Goal: Find specific page/section: Find specific page/section

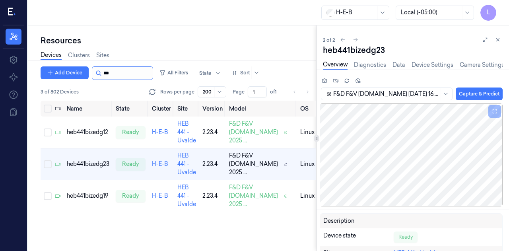
click at [109, 74] on input "string" at bounding box center [127, 73] width 48 height 13
click at [113, 73] on input "string" at bounding box center [127, 73] width 48 height 13
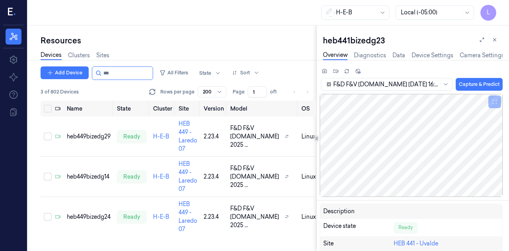
type input "***"
click at [109, 72] on input "string" at bounding box center [127, 73] width 48 height 13
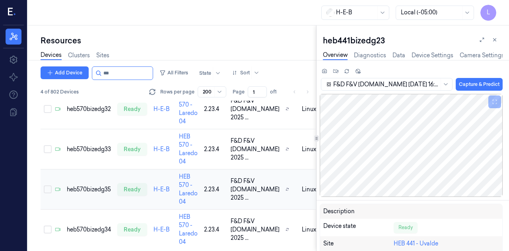
scroll to position [35, 0]
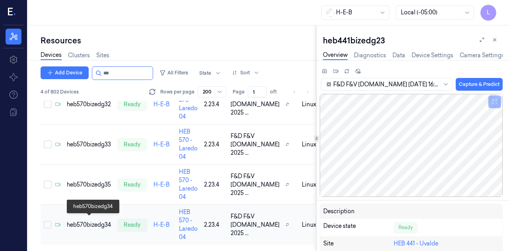
click at [95, 222] on div "heb570bizedg34" at bounding box center [89, 225] width 44 height 8
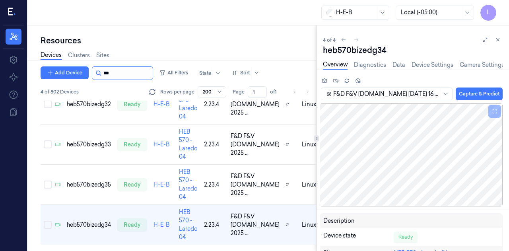
click at [112, 69] on input "string" at bounding box center [127, 73] width 48 height 13
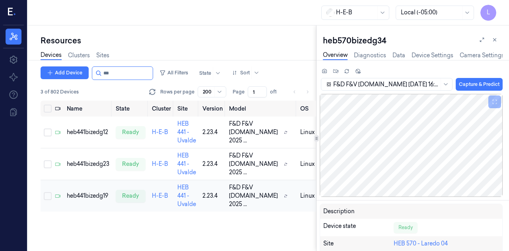
type input "***"
click at [97, 212] on td "heb441bizedg19" at bounding box center [88, 196] width 49 height 32
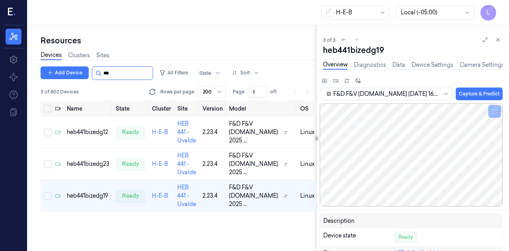
click at [109, 70] on input "string" at bounding box center [127, 73] width 48 height 13
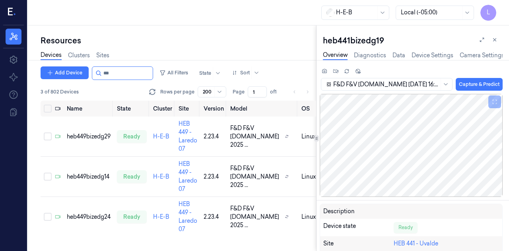
type input "***"
click at [91, 213] on div "heb449bizedg24" at bounding box center [89, 217] width 44 height 8
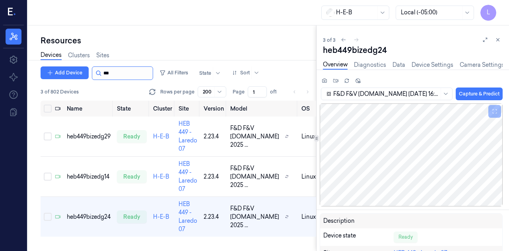
click at [125, 73] on input "string" at bounding box center [127, 73] width 48 height 13
click at [112, 69] on input "string" at bounding box center [127, 73] width 48 height 13
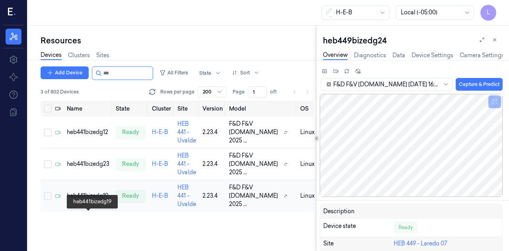
type input "***"
click at [105, 200] on div "heb441bizedg19" at bounding box center [88, 196] width 43 height 8
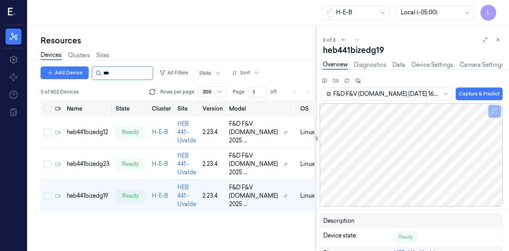
click at [118, 73] on input "string" at bounding box center [127, 73] width 48 height 13
click at [125, 75] on input "string" at bounding box center [127, 73] width 48 height 13
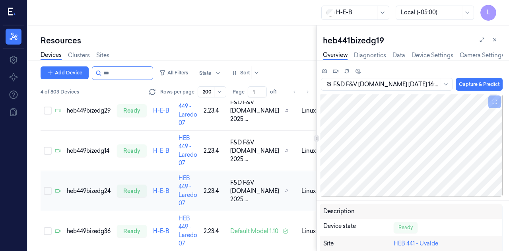
scroll to position [35, 0]
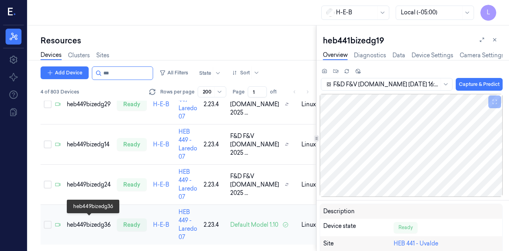
type input "***"
click at [97, 221] on div "heb449bizedg36" at bounding box center [89, 225] width 44 height 8
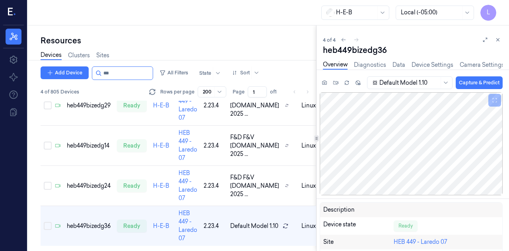
scroll to position [35, 0]
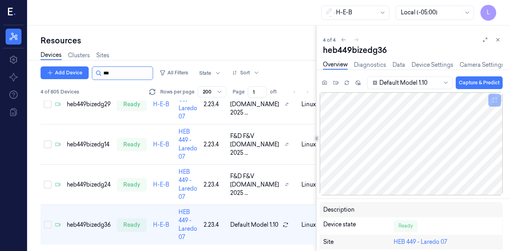
drag, startPoint x: 134, startPoint y: 65, endPoint x: 132, endPoint y: 68, distance: 4.1
click at [134, 66] on div "Devices Clusters Sites" at bounding box center [179, 56] width 276 height 20
click at [132, 68] on input "string" at bounding box center [127, 73] width 48 height 13
click at [130, 72] on input "string" at bounding box center [127, 73] width 48 height 13
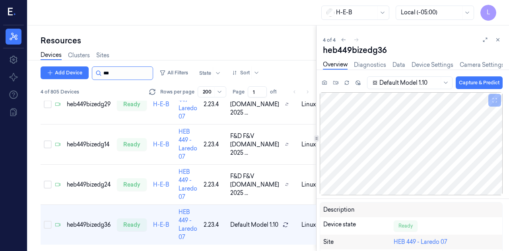
click at [130, 72] on input "string" at bounding box center [127, 73] width 48 height 13
click at [129, 72] on input "string" at bounding box center [127, 73] width 48 height 13
type input "*"
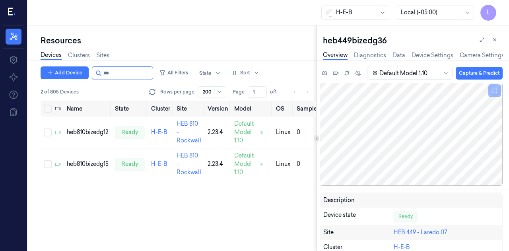
type input "***"
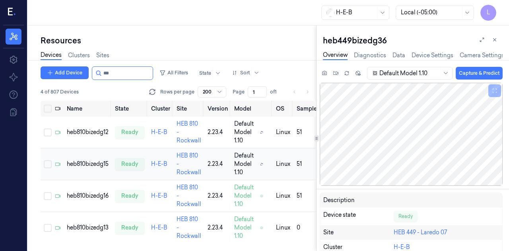
scroll to position [2, 0]
drag, startPoint x: 99, startPoint y: 229, endPoint x: 99, endPoint y: 223, distance: 6.4
click at [99, 229] on div "heb810bizedg13" at bounding box center [88, 227] width 42 height 8
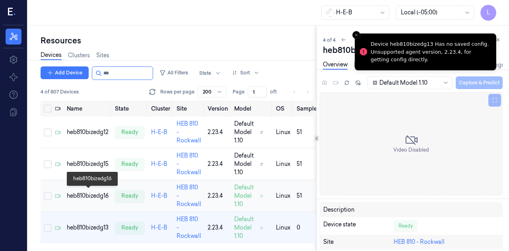
click at [97, 196] on div "heb810bizedg16" at bounding box center [88, 196] width 42 height 8
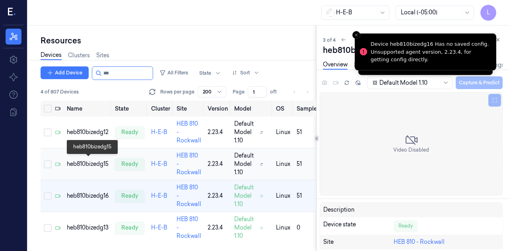
click at [95, 164] on div "heb810bizedg15" at bounding box center [88, 164] width 42 height 8
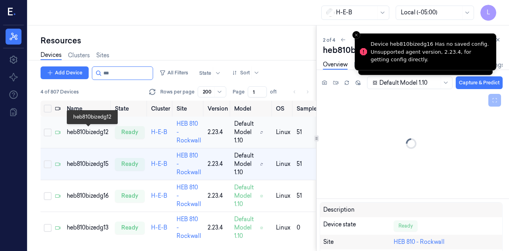
click at [94, 132] on div "heb810bizedg12" at bounding box center [88, 132] width 42 height 8
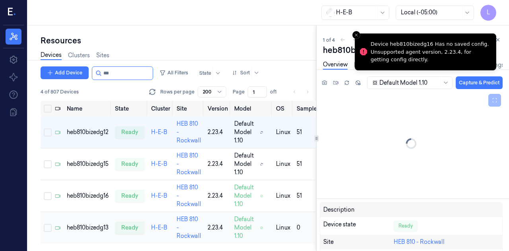
scroll to position [2, 0]
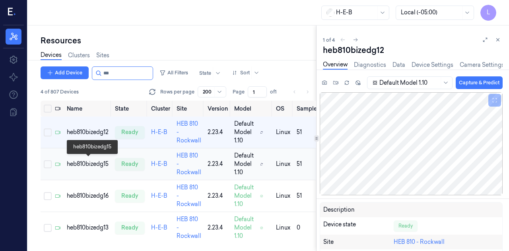
click at [92, 160] on div "heb810bizedg15" at bounding box center [88, 164] width 42 height 8
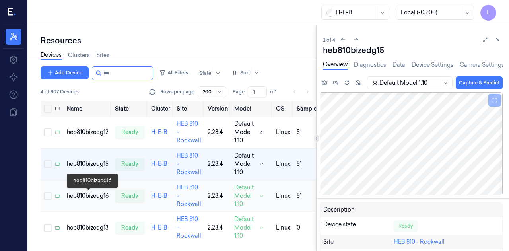
click at [101, 198] on div "heb810bizedg16" at bounding box center [88, 196] width 42 height 8
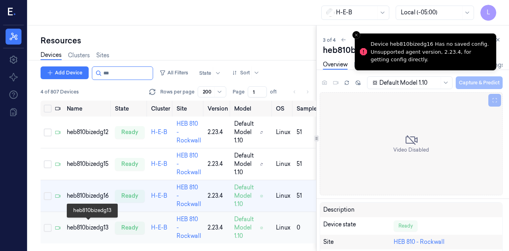
click at [97, 226] on div "heb810bizedg13" at bounding box center [88, 227] width 42 height 8
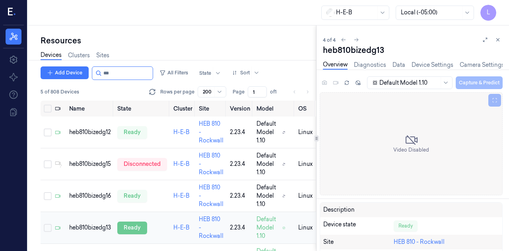
scroll to position [34, 0]
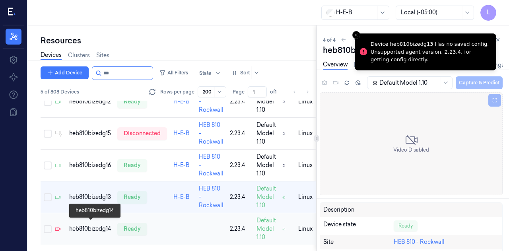
click at [74, 225] on div "heb810bizedg14" at bounding box center [90, 229] width 42 height 8
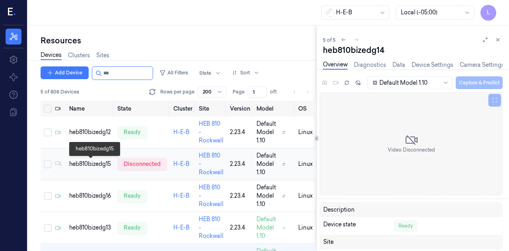
click at [91, 162] on div "heb810bizedg15" at bounding box center [90, 164] width 42 height 8
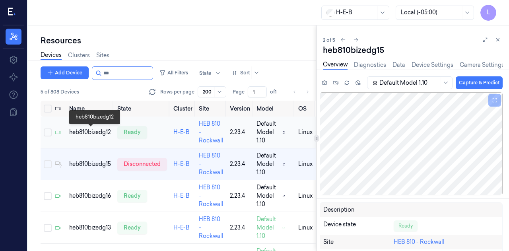
click at [89, 130] on div "heb810bizedg12" at bounding box center [90, 132] width 42 height 8
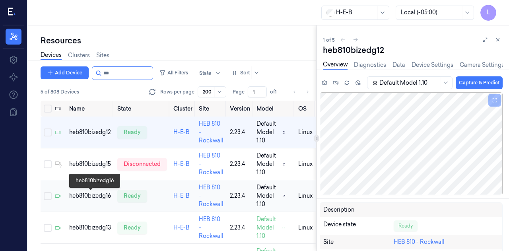
click at [96, 194] on div "heb810bizedg16" at bounding box center [90, 196] width 42 height 8
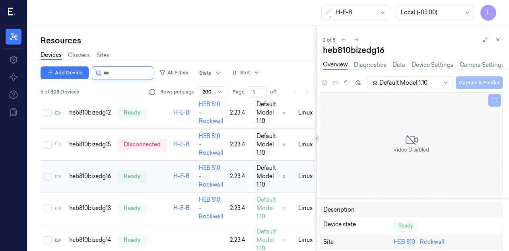
scroll to position [20, 0]
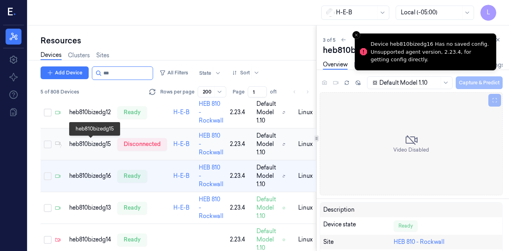
click at [102, 144] on div "heb810bizedg15" at bounding box center [90, 144] width 42 height 8
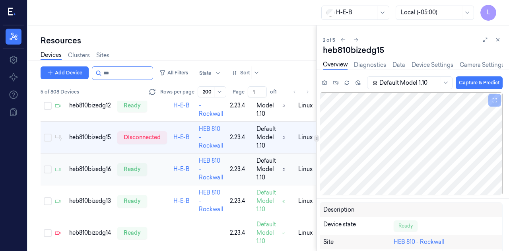
scroll to position [34, 0]
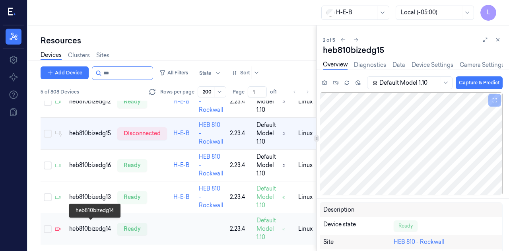
click at [95, 227] on div "heb810bizedg14" at bounding box center [90, 229] width 42 height 8
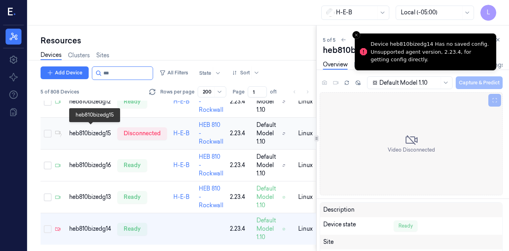
click at [89, 129] on div "heb810bizedg15" at bounding box center [90, 133] width 42 height 8
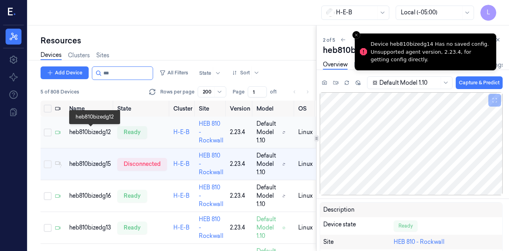
click at [89, 132] on div "heb810bizedg12" at bounding box center [90, 132] width 42 height 8
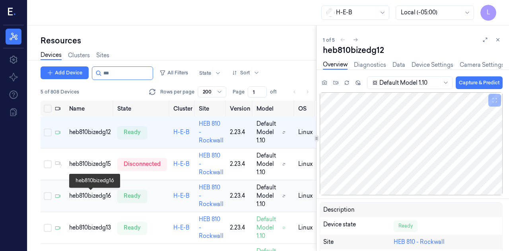
click at [85, 194] on div "heb810bizedg16" at bounding box center [90, 196] width 42 height 8
click at [85, 194] on td "heb810bizedg16" at bounding box center [90, 196] width 48 height 32
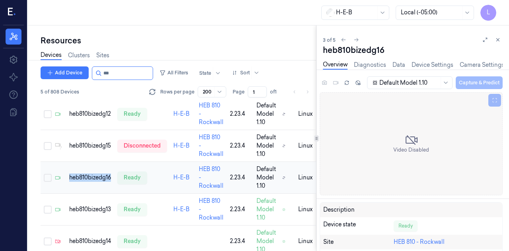
scroll to position [20, 0]
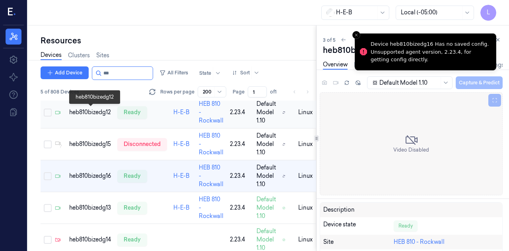
click at [96, 111] on div "heb810bizedg12" at bounding box center [90, 112] width 42 height 8
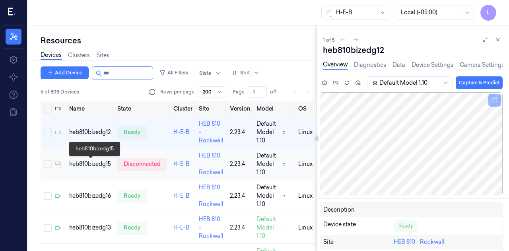
click at [101, 164] on div "heb810bizedg15" at bounding box center [90, 164] width 42 height 8
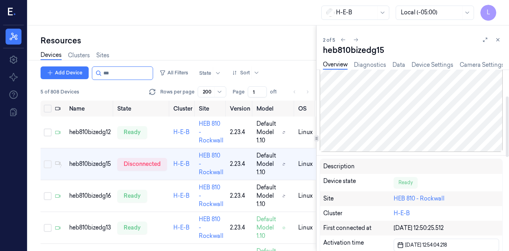
scroll to position [80, 0]
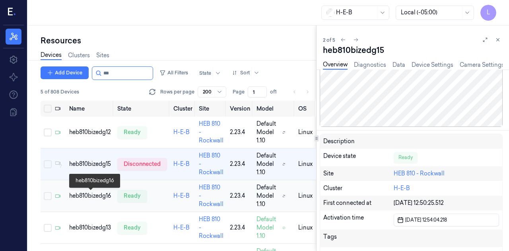
click at [101, 198] on div "heb810bizedg16" at bounding box center [90, 196] width 42 height 8
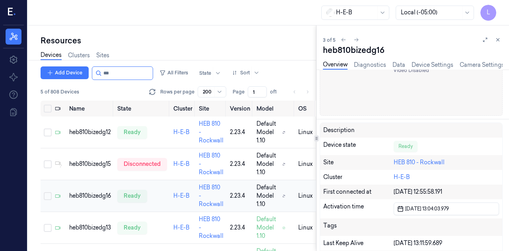
scroll to position [20, 0]
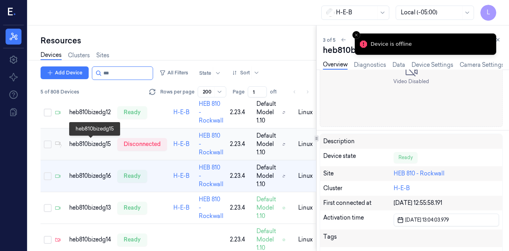
click at [97, 144] on div "heb810bizedg15" at bounding box center [90, 144] width 42 height 8
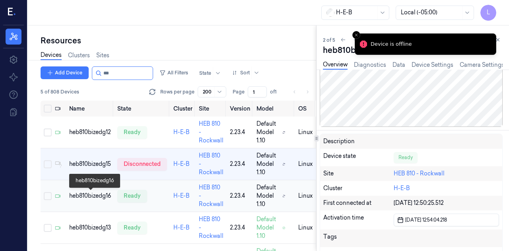
click at [95, 198] on div "heb810bizedg16" at bounding box center [90, 196] width 42 height 8
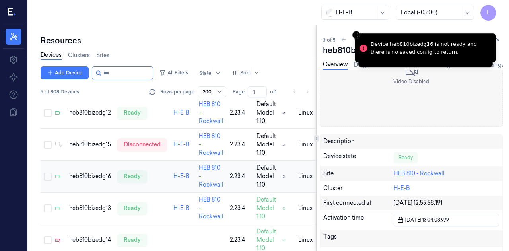
scroll to position [20, 0]
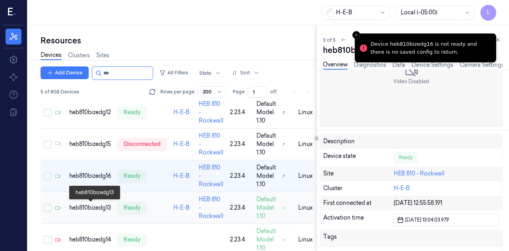
click at [95, 207] on div "heb810bizedg13" at bounding box center [90, 208] width 42 height 8
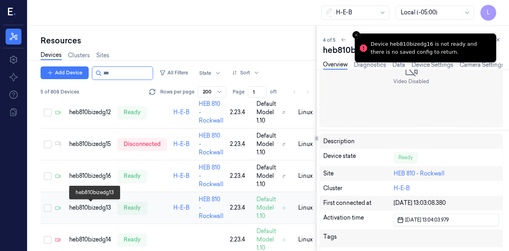
scroll to position [34, 0]
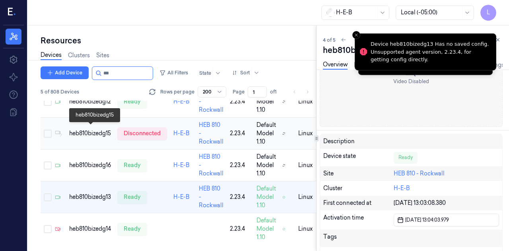
click at [94, 131] on div "heb810bizedg15" at bounding box center [90, 133] width 42 height 8
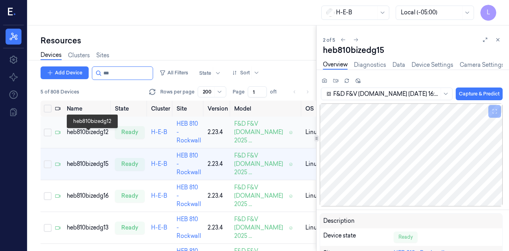
click at [98, 134] on div "heb810bizedg12" at bounding box center [88, 132] width 42 height 8
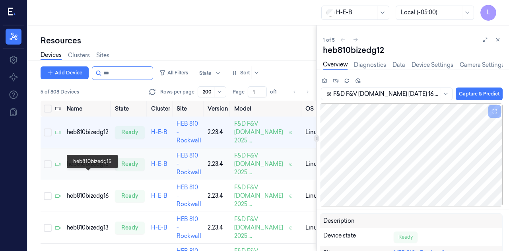
click at [96, 168] on div "heb810bizedg15" at bounding box center [88, 164] width 42 height 8
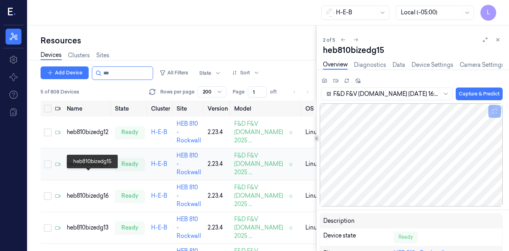
scroll to position [1, 0]
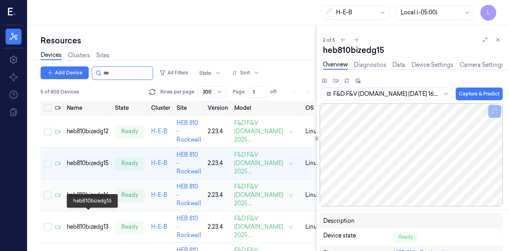
click at [96, 199] on div "heb810bizedg16" at bounding box center [88, 195] width 42 height 8
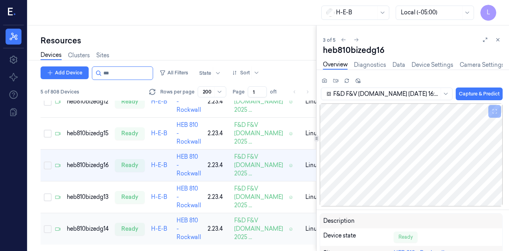
scroll to position [76, 0]
click at [92, 193] on div "heb810bizedg13" at bounding box center [88, 197] width 42 height 8
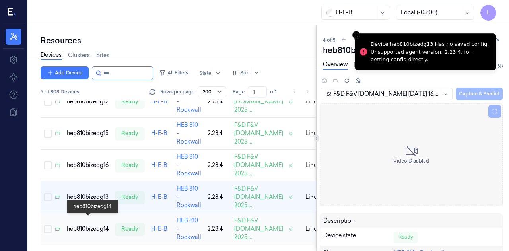
click at [99, 225] on div "heb810bizedg14" at bounding box center [88, 229] width 42 height 8
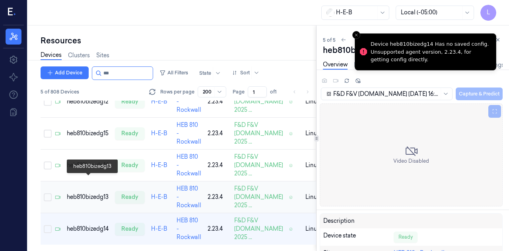
click at [99, 193] on div "heb810bizedg13" at bounding box center [88, 197] width 42 height 8
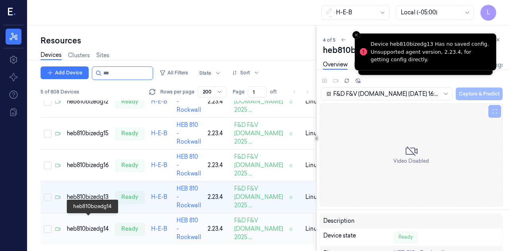
click at [98, 225] on div "heb810bizedg14" at bounding box center [88, 229] width 42 height 8
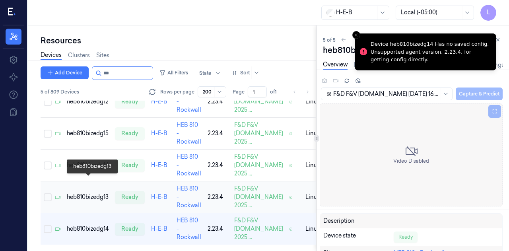
scroll to position [76, 0]
click at [99, 150] on td "heb810bizedg16" at bounding box center [88, 166] width 48 height 32
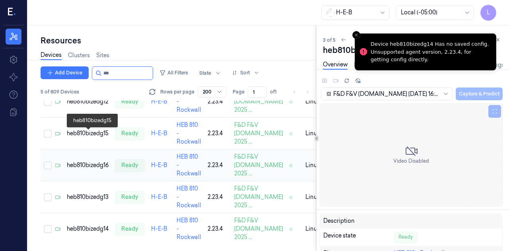
scroll to position [41, 0]
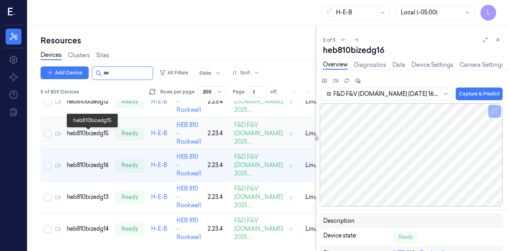
click at [84, 138] on div "heb810bizedg15" at bounding box center [88, 133] width 42 height 8
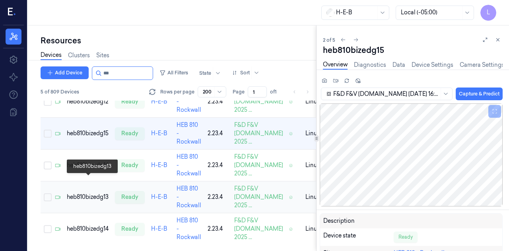
click at [97, 193] on div "heb810bizedg13" at bounding box center [88, 197] width 42 height 8
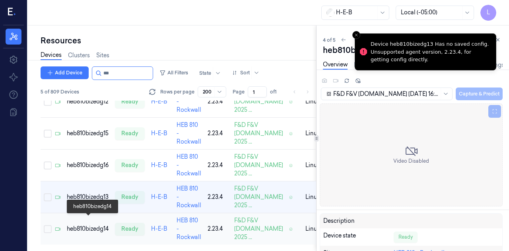
click at [94, 225] on div "heb810bizedg14" at bounding box center [88, 229] width 42 height 8
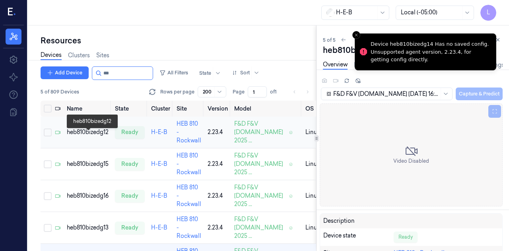
click at [94, 136] on div "heb810bizedg12" at bounding box center [88, 132] width 42 height 8
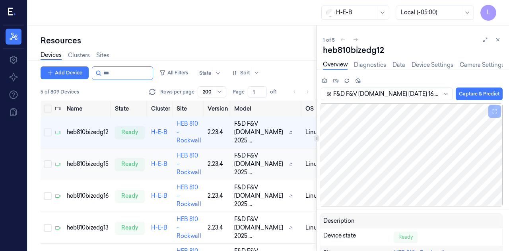
scroll to position [76, 0]
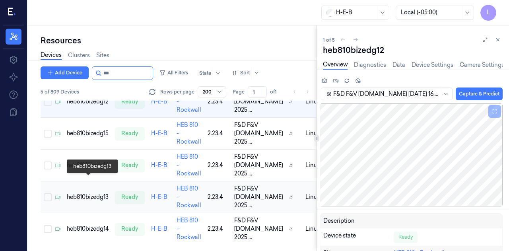
click at [86, 193] on div "heb810bizedg13" at bounding box center [88, 197] width 42 height 8
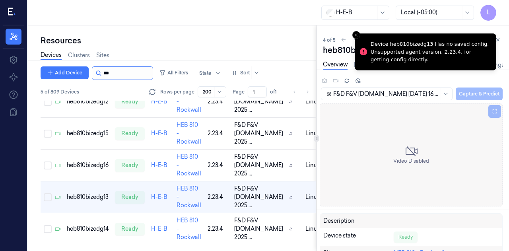
click at [122, 82] on div "Add Device All Filters State Sort 5 of 809 Devices Rows per page 200 Page 1 of 1" at bounding box center [179, 83] width 276 height 34
click at [123, 74] on input "string" at bounding box center [127, 73] width 48 height 13
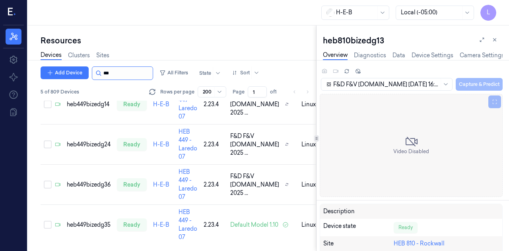
scroll to position [76, 0]
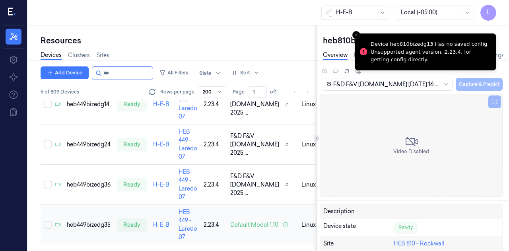
type input "***"
click at [107, 217] on td "heb449bizedg35" at bounding box center [89, 225] width 50 height 40
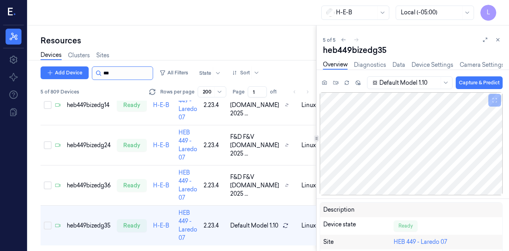
scroll to position [76, 0]
click at [126, 66] on div at bounding box center [122, 73] width 61 height 14
click at [124, 70] on input "string" at bounding box center [127, 73] width 48 height 13
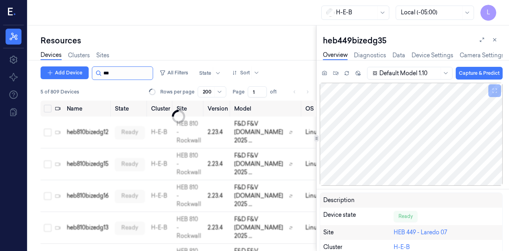
scroll to position [76, 0]
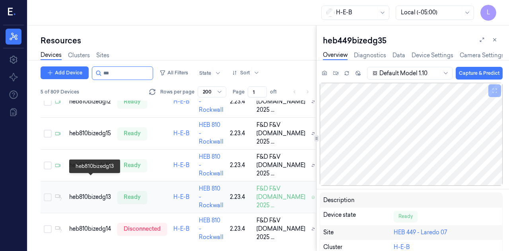
type input "***"
click at [88, 193] on div "heb810bizedg13" at bounding box center [90, 197] width 42 height 8
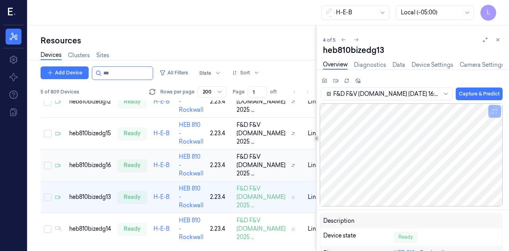
scroll to position [76, 0]
click at [103, 225] on div "heb810bizedg14" at bounding box center [90, 229] width 42 height 8
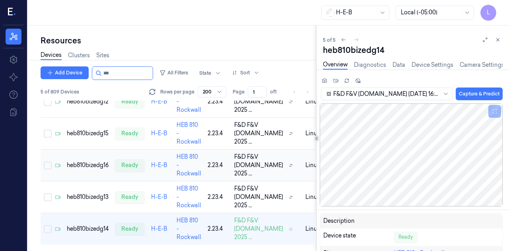
scroll to position [76, 0]
click at [113, 76] on input "string" at bounding box center [127, 73] width 48 height 13
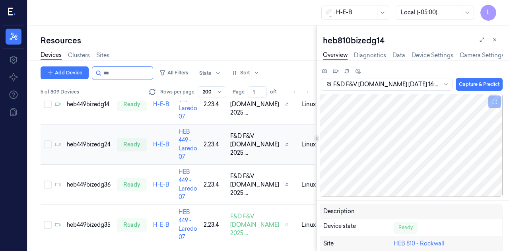
scroll to position [76, 0]
type input "***"
click at [100, 222] on div "heb449bizedg35" at bounding box center [89, 225] width 44 height 8
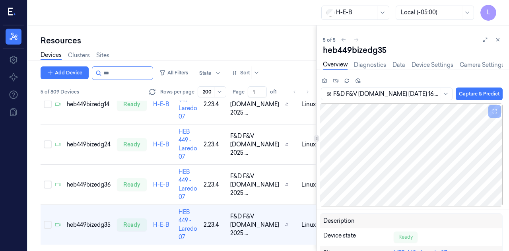
scroll to position [76, 0]
